Goal: Information Seeking & Learning: Learn about a topic

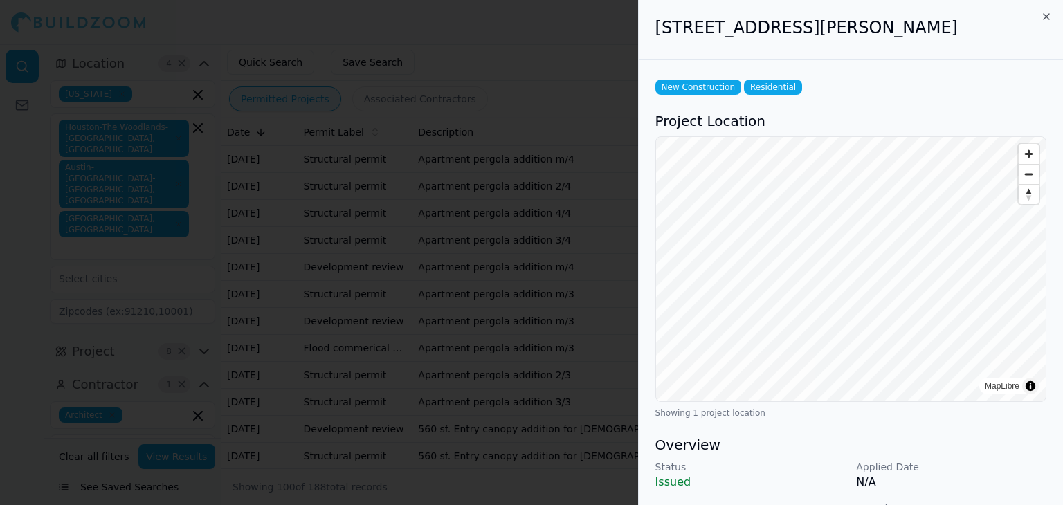
scroll to position [414, 0]
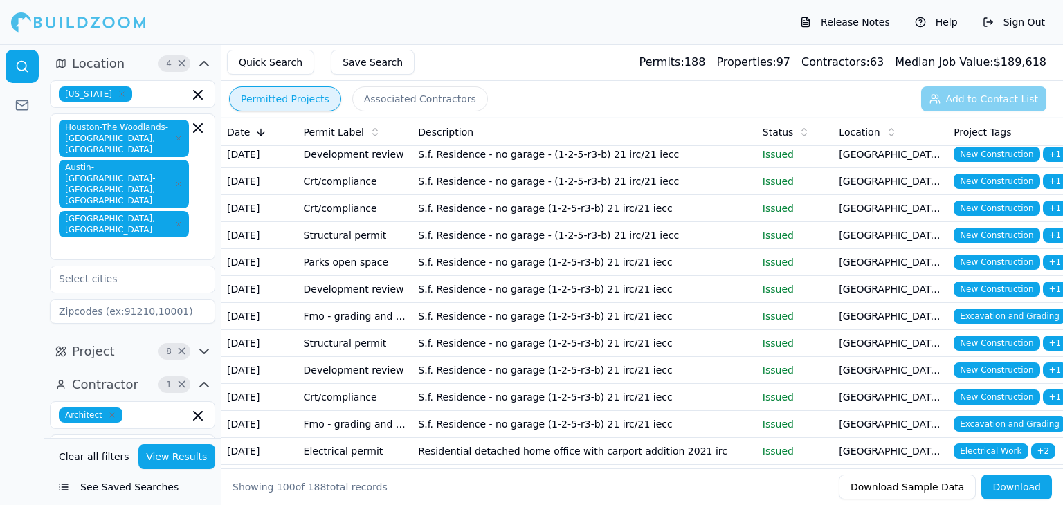
click at [104, 489] on button "See Saved Searches" at bounding box center [132, 487] width 165 height 25
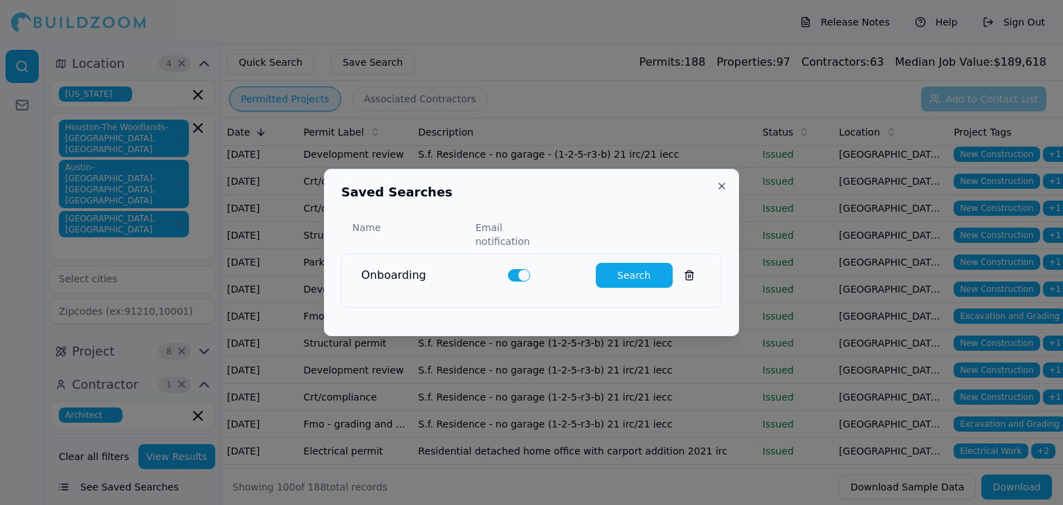
click at [628, 268] on button "Search" at bounding box center [634, 275] width 77 height 25
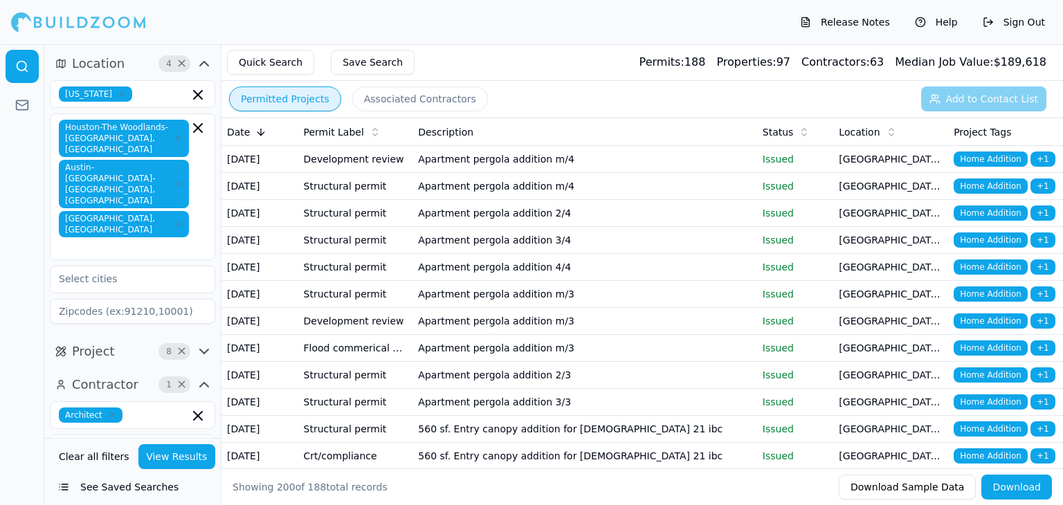
click at [417, 104] on button "Associated Contractors" at bounding box center [420, 98] width 136 height 25
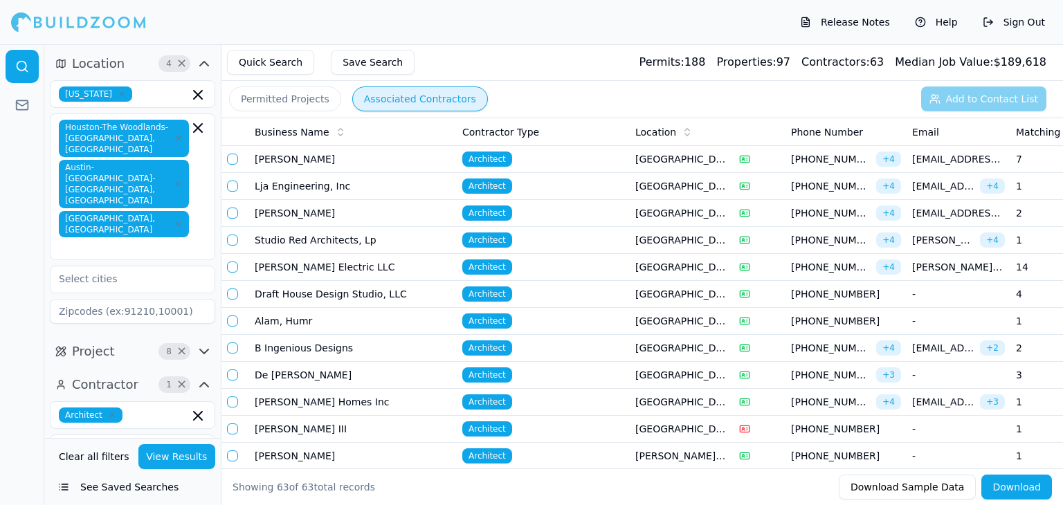
click at [323, 239] on td "Studio Red Architects, Lp" at bounding box center [353, 240] width 208 height 27
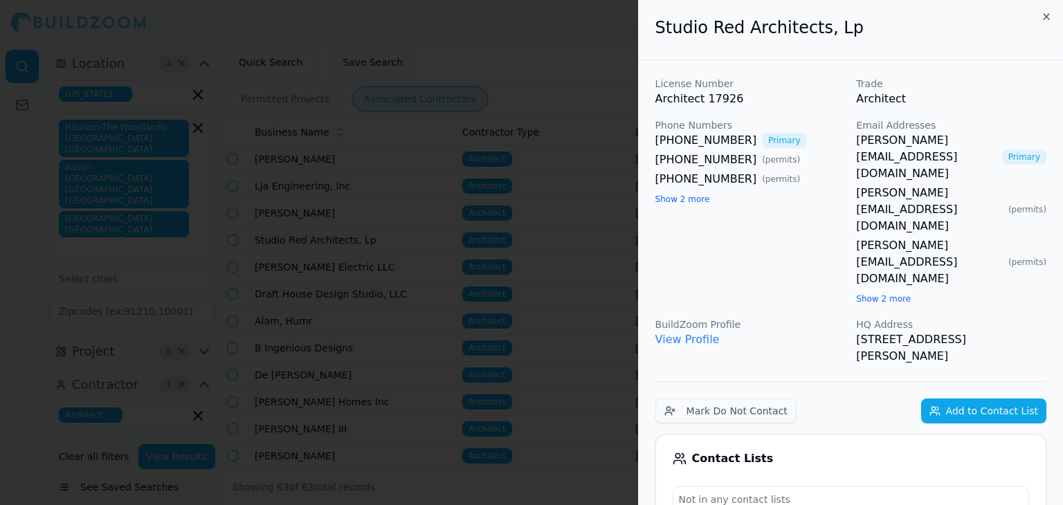
click at [682, 333] on link "View Profile" at bounding box center [687, 339] width 64 height 13
click at [531, 75] on div at bounding box center [531, 252] width 1063 height 505
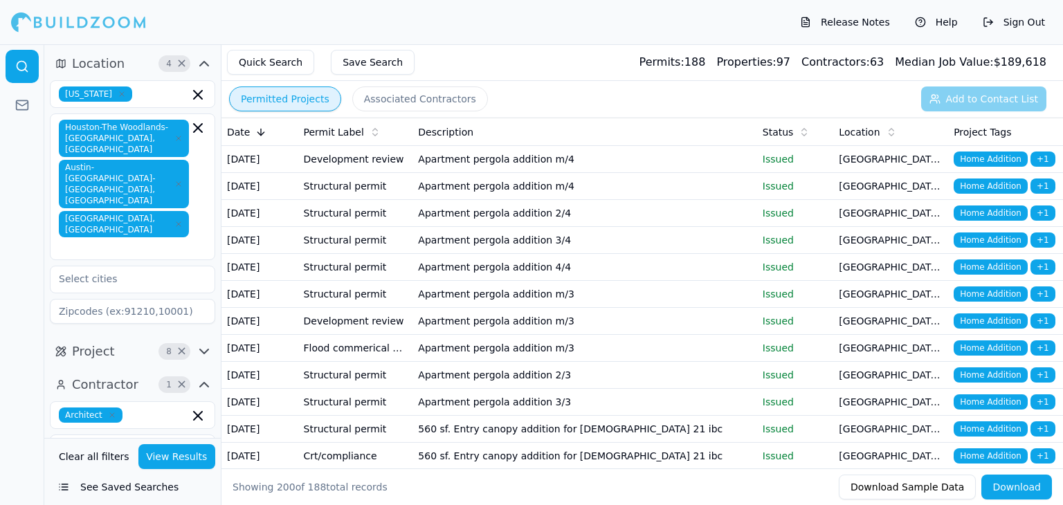
click at [282, 102] on button "Permitted Projects" at bounding box center [285, 98] width 112 height 25
click at [163, 435] on input at bounding box center [132, 447] width 165 height 25
click at [154, 466] on input "text" at bounding box center [124, 478] width 147 height 25
click at [75, 435] on input at bounding box center [132, 447] width 165 height 25
type input "C"
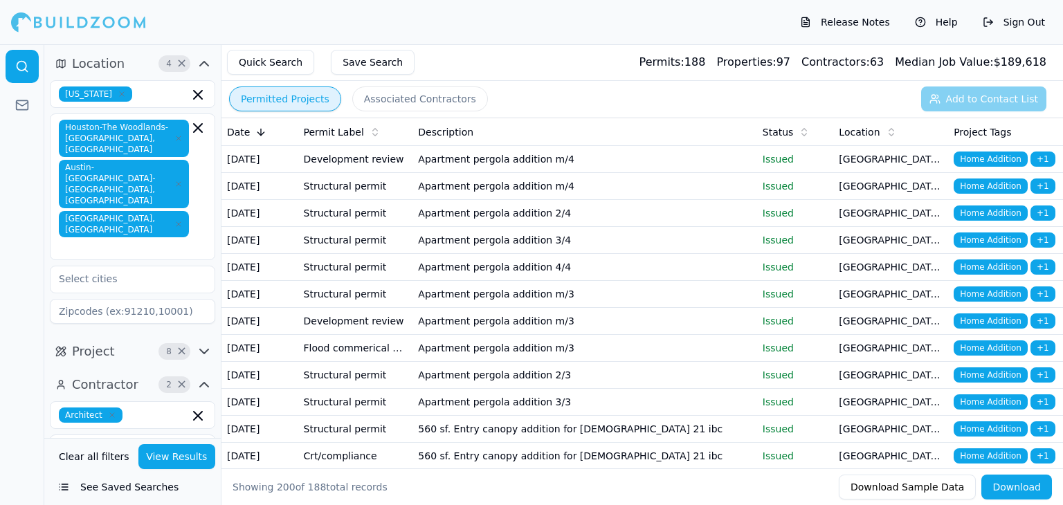
type input "N"
click at [203, 343] on icon "button" at bounding box center [204, 351] width 17 height 17
click at [199, 343] on icon "button" at bounding box center [204, 351] width 17 height 17
click at [200, 349] on icon "button" at bounding box center [204, 351] width 8 height 4
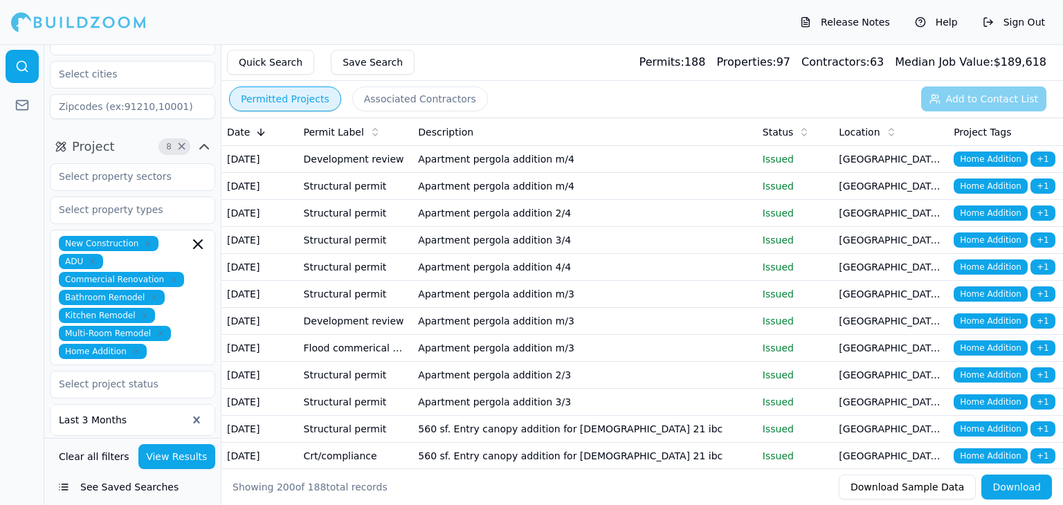
scroll to position [208, 0]
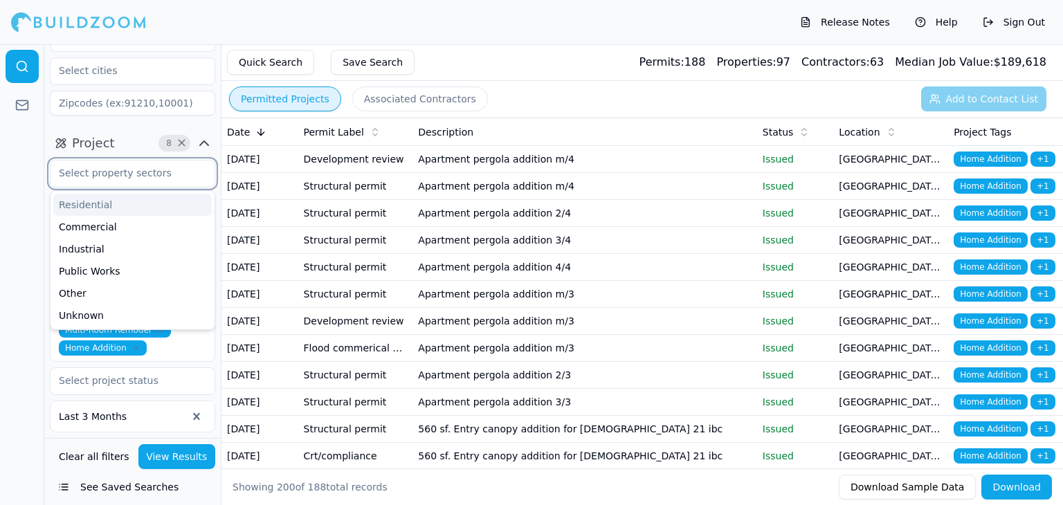
click at [189, 161] on input "text" at bounding box center [124, 173] width 147 height 25
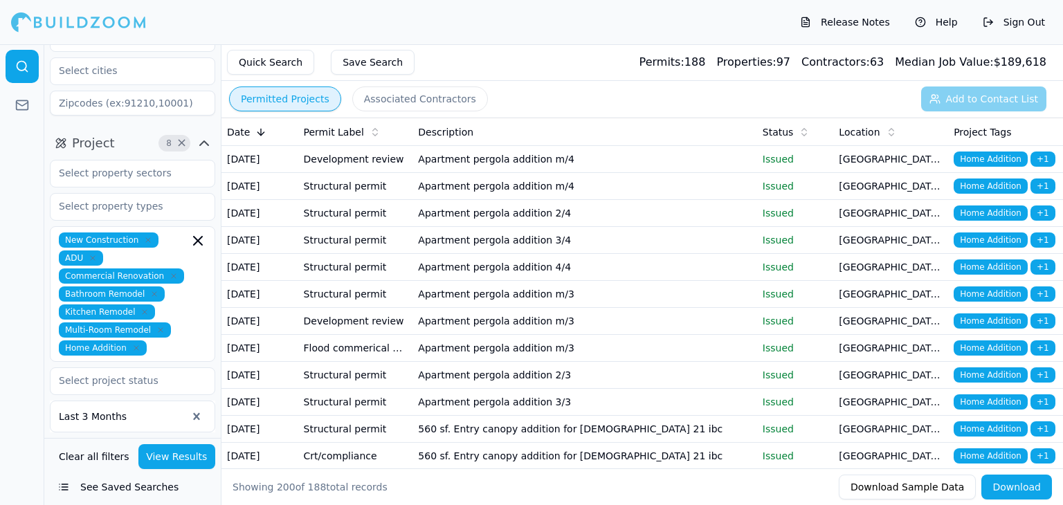
click at [202, 135] on icon "button" at bounding box center [204, 143] width 17 height 17
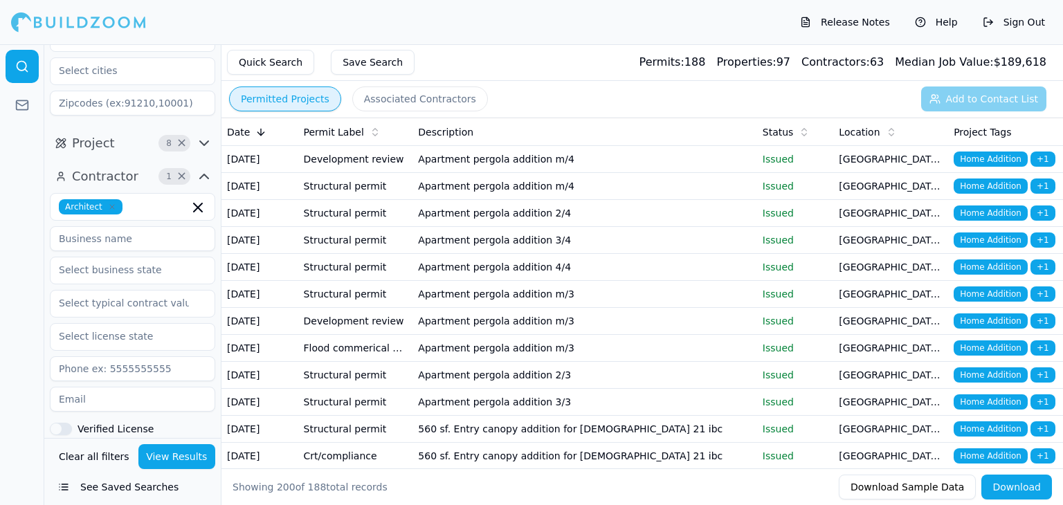
click at [202, 135] on icon "button" at bounding box center [204, 143] width 17 height 17
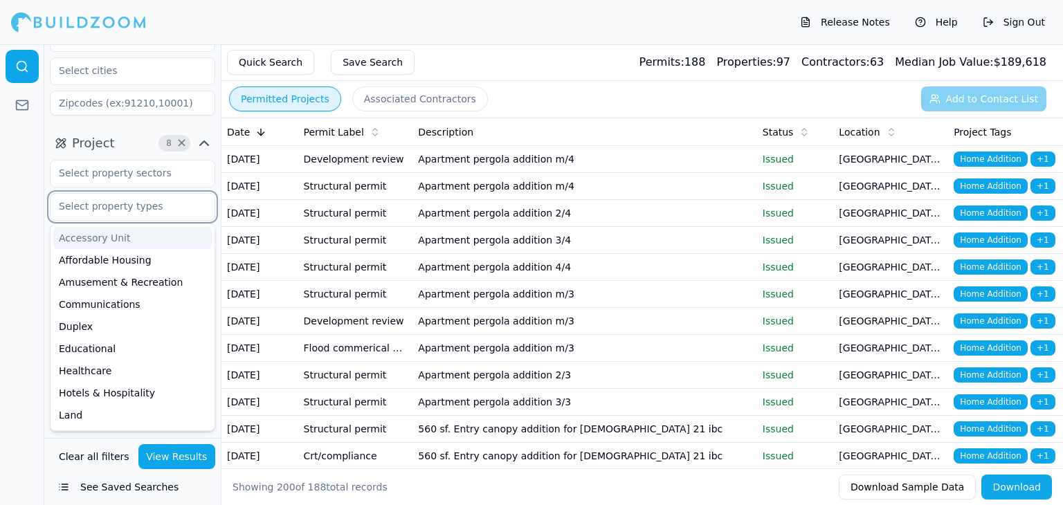
click at [154, 194] on input "text" at bounding box center [124, 206] width 147 height 25
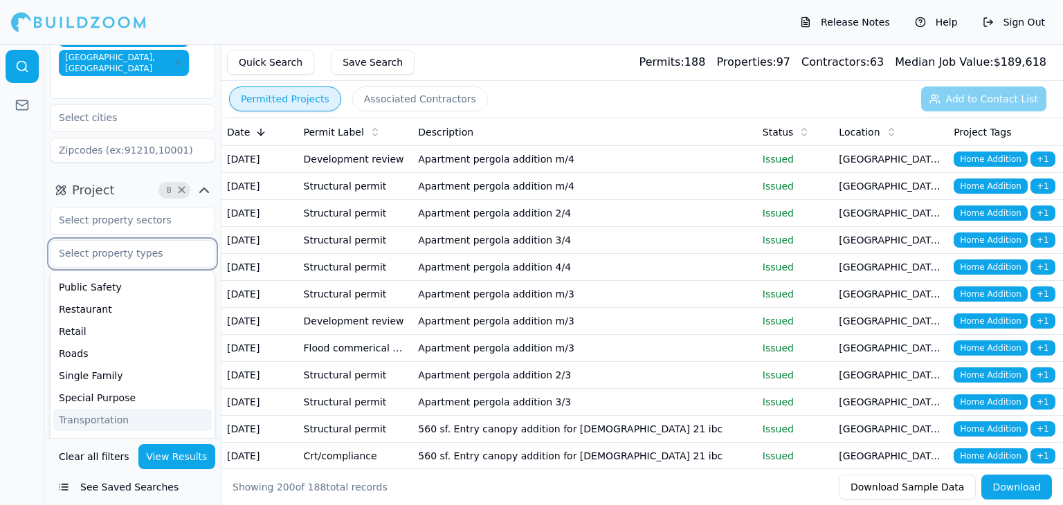
scroll to position [0, 0]
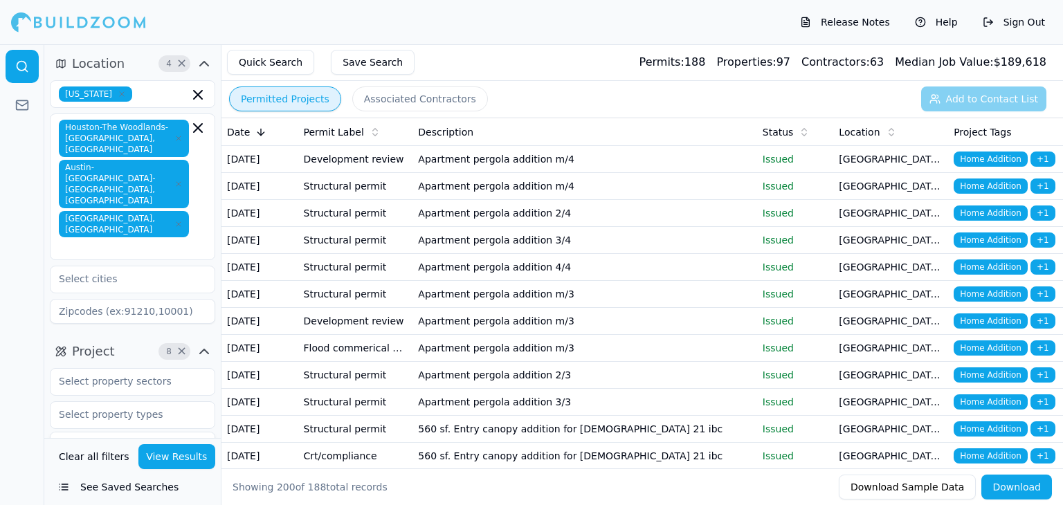
click at [30, 280] on div at bounding box center [22, 274] width 44 height 461
click at [560, 308] on td "Apartment pergola addition m/3" at bounding box center [584, 294] width 344 height 27
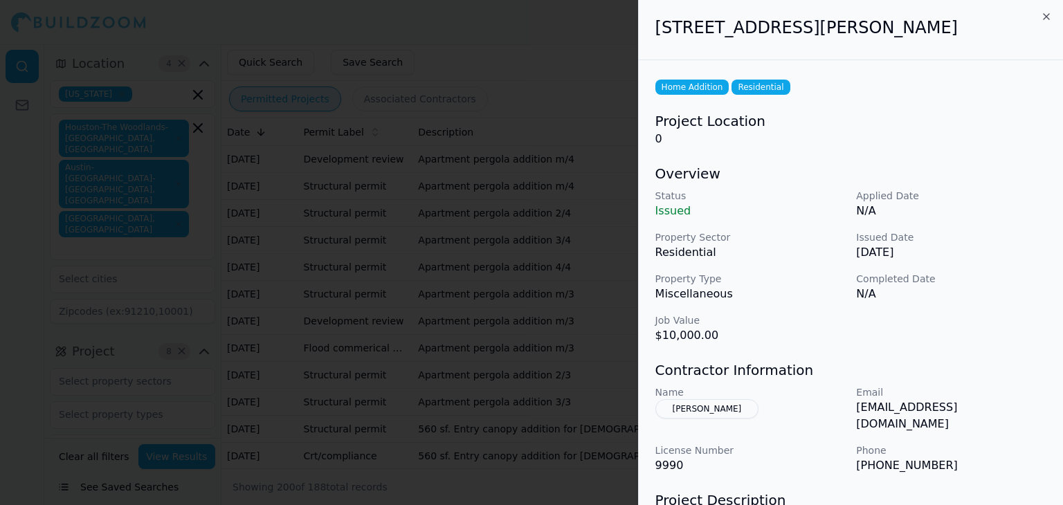
click at [576, 309] on div at bounding box center [531, 252] width 1063 height 505
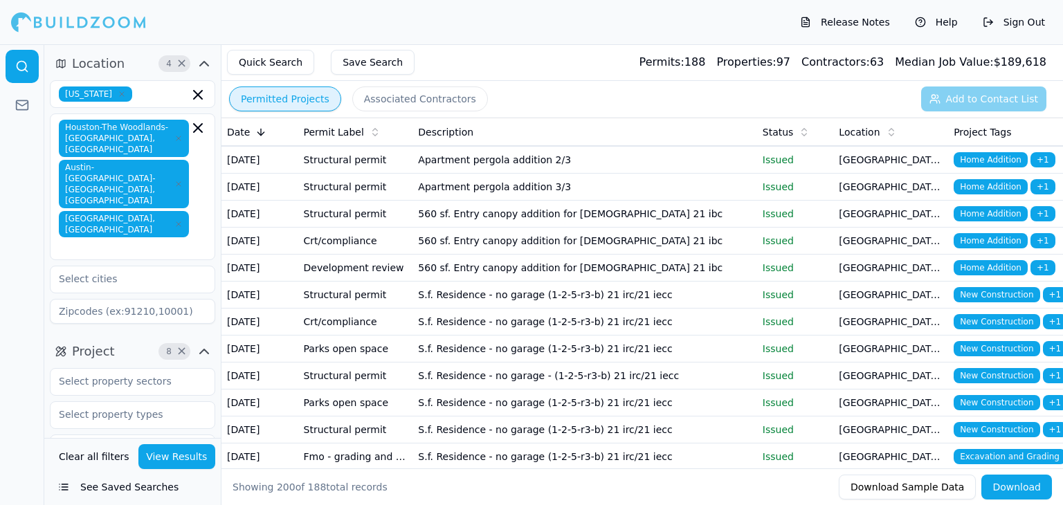
scroll to position [221, 0]
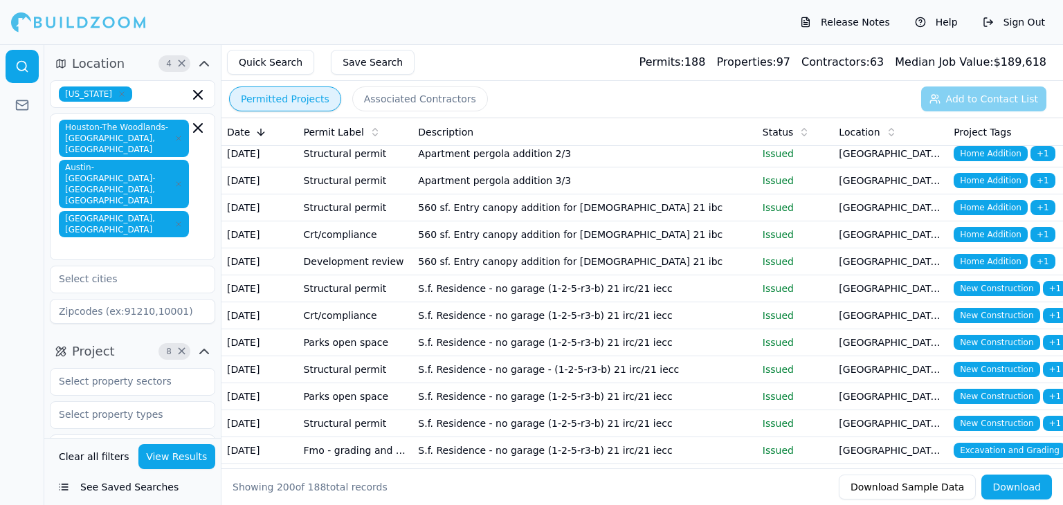
click at [637, 302] on td "S.f. Residence - no garage (1-2-5-r3-b) 21 irc/21 iecc" at bounding box center [584, 288] width 344 height 27
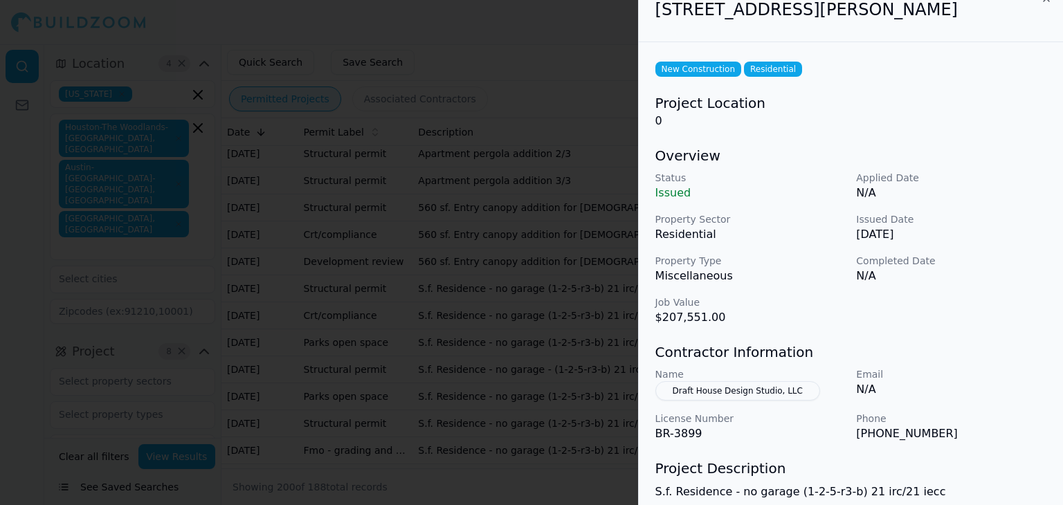
scroll to position [0, 0]
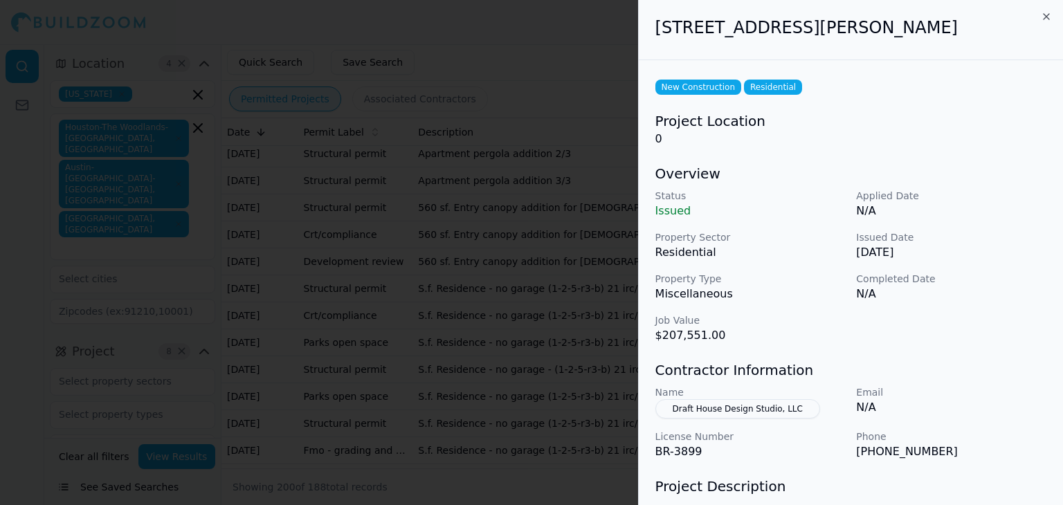
click at [774, 410] on button "Draft House Design Studio, LLC" at bounding box center [737, 408] width 165 height 19
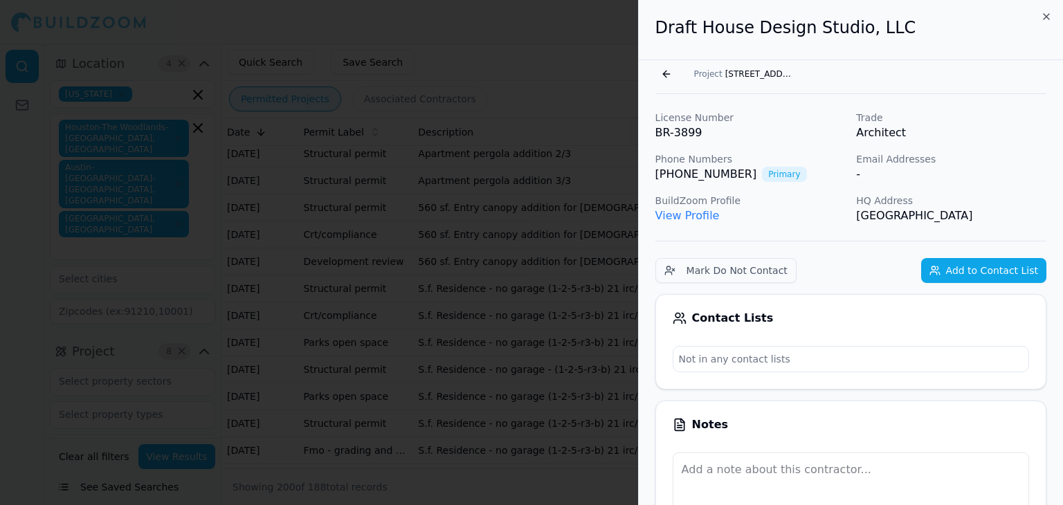
click at [684, 216] on link "View Profile" at bounding box center [687, 215] width 64 height 13
